Goal: Navigation & Orientation: Find specific page/section

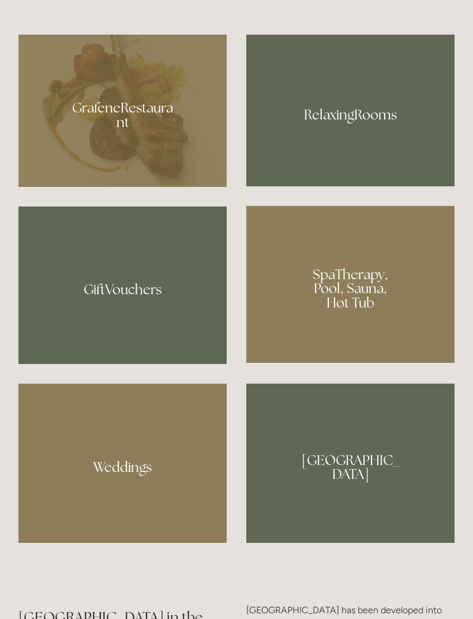
scroll to position [872, 0]
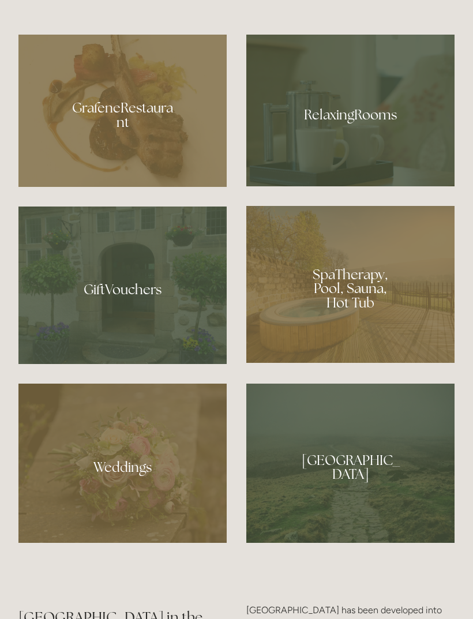
click at [321, 176] on div at bounding box center [350, 111] width 208 height 152
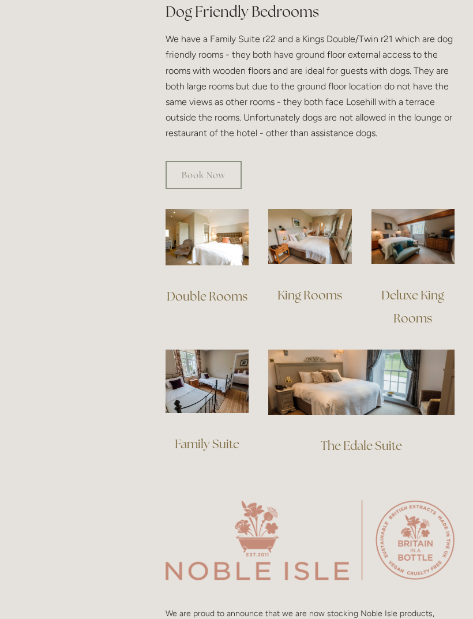
scroll to position [722, 0]
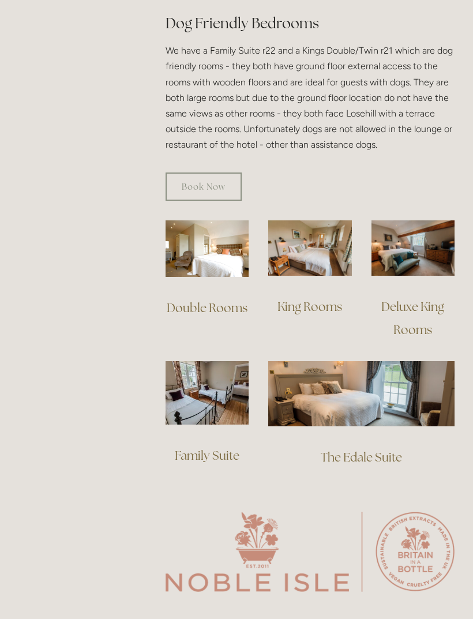
click at [334, 365] on img at bounding box center [361, 393] width 186 height 65
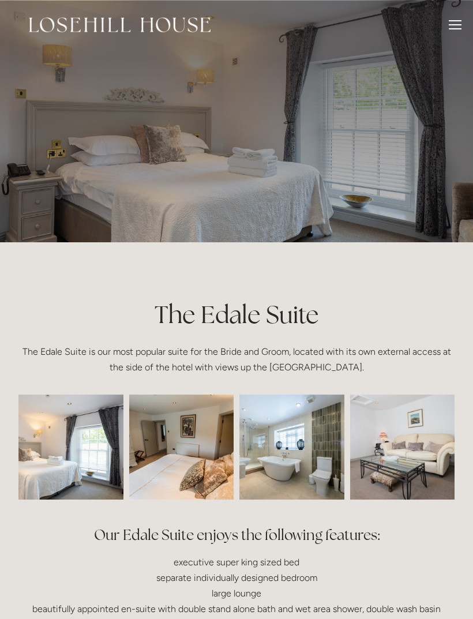
click at [453, 27] on div at bounding box center [455, 26] width 13 height 13
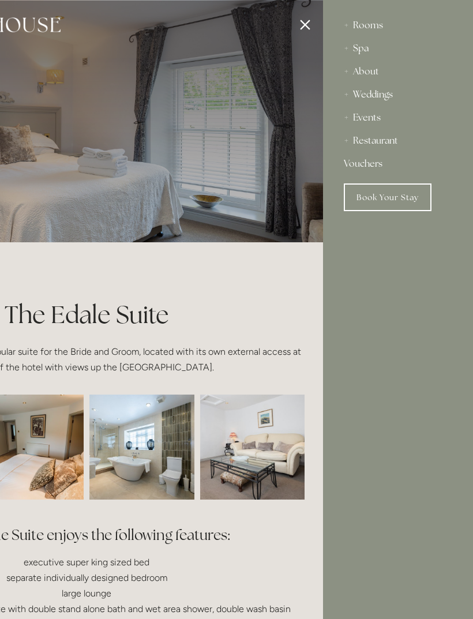
click at [358, 137] on div "Restaurant" at bounding box center [398, 140] width 108 height 23
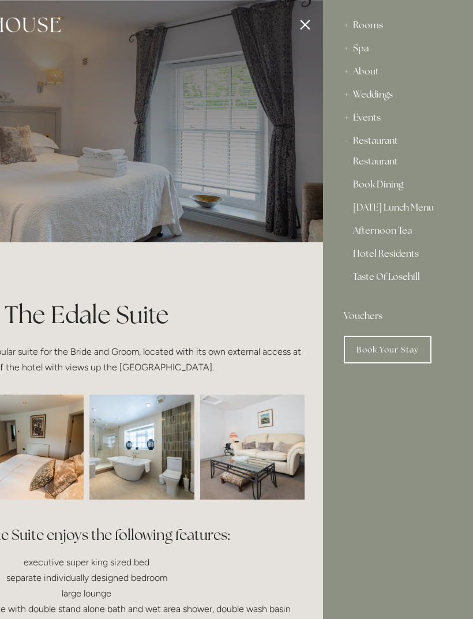
click at [366, 162] on link "Restaurant" at bounding box center [398, 164] width 90 height 14
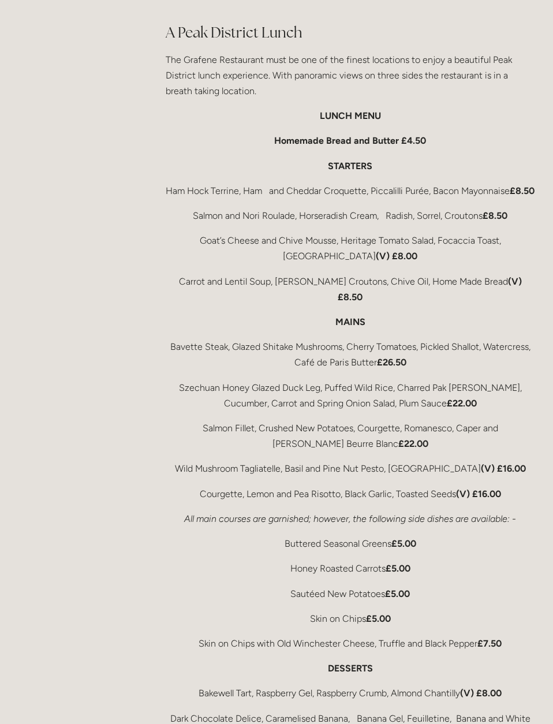
scroll to position [1850, 0]
